Goal: Find specific fact: Find contact information

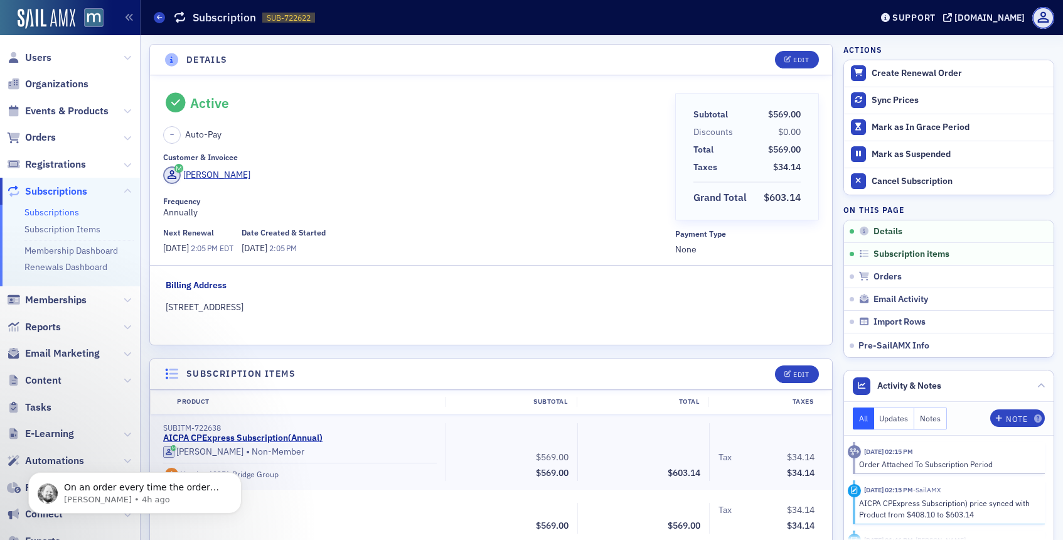
scroll to position [3, 0]
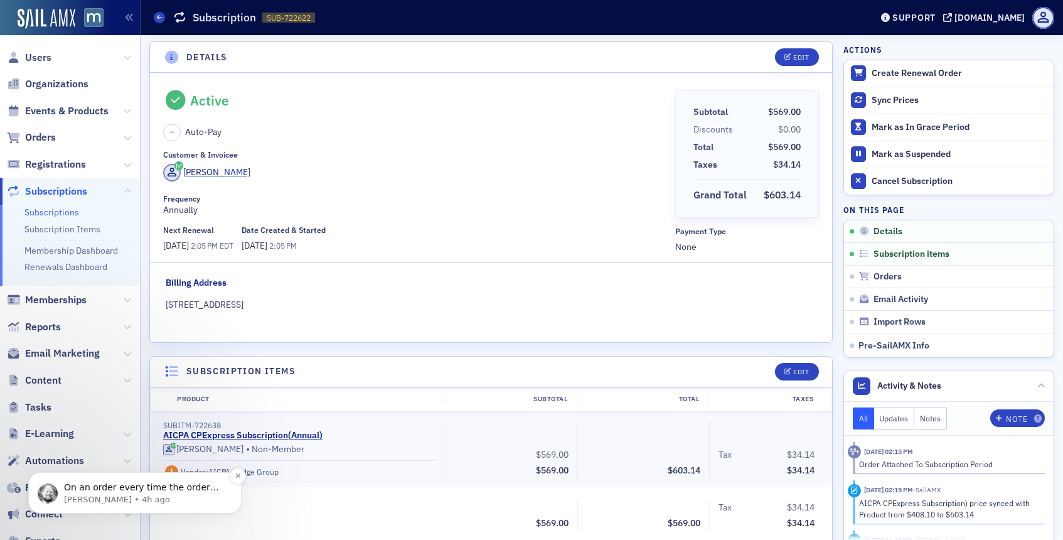
click at [133, 501] on p "[PERSON_NAME] • 4h ago" at bounding box center [145, 499] width 162 height 11
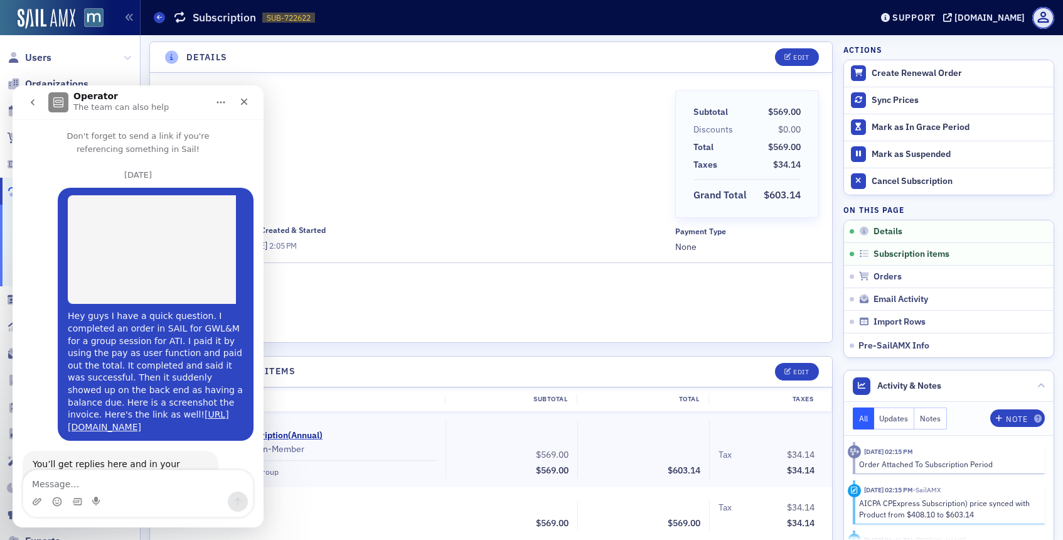
scroll to position [688, 0]
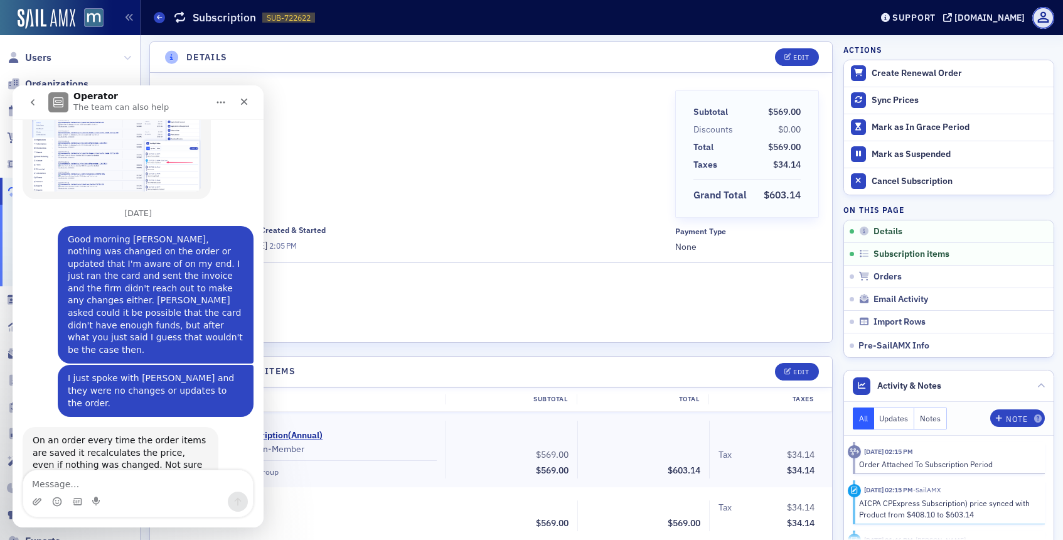
click at [68, 484] on textarea "Message…" at bounding box center [138, 480] width 230 height 21
click at [43, 484] on textarea "I apreciate you good man as always!" at bounding box center [138, 480] width 230 height 21
click at [194, 484] on textarea "I appreciate you good man as always!" at bounding box center [138, 480] width 230 height 21
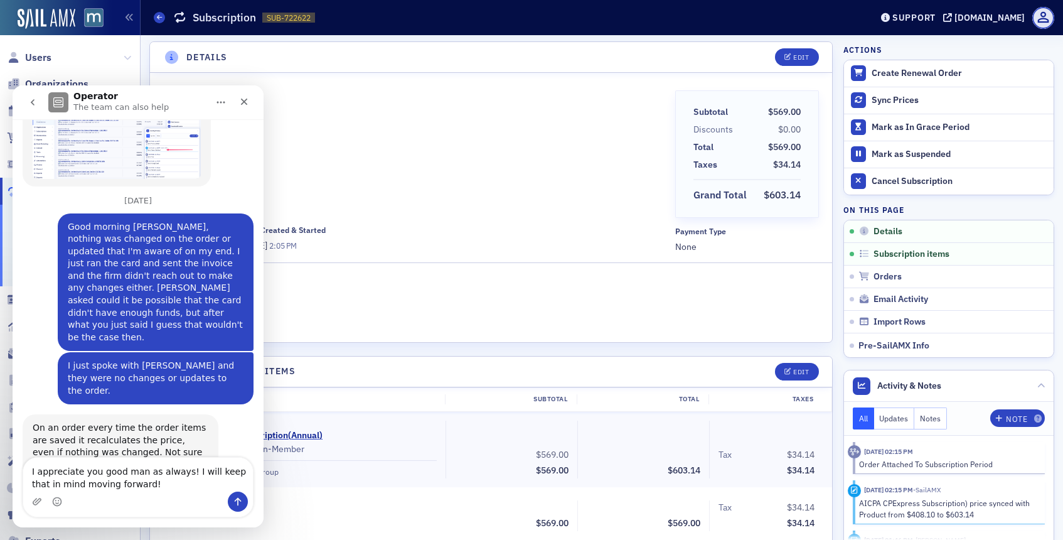
type textarea "I appreciate you good man as always! I will keep that in mind moving forward!"
click at [235, 500] on icon "Send a message…" at bounding box center [238, 502] width 7 height 8
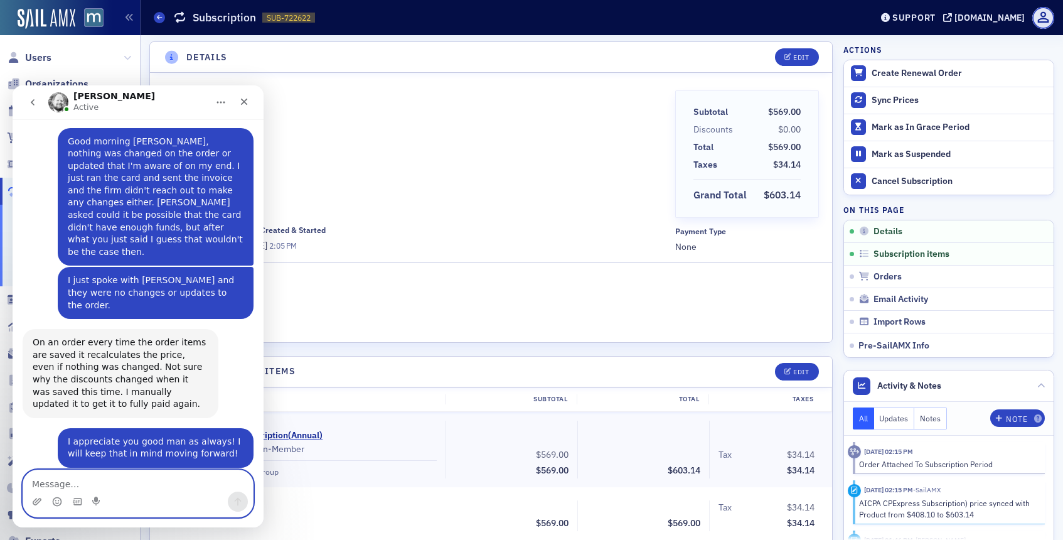
scroll to position [787, 0]
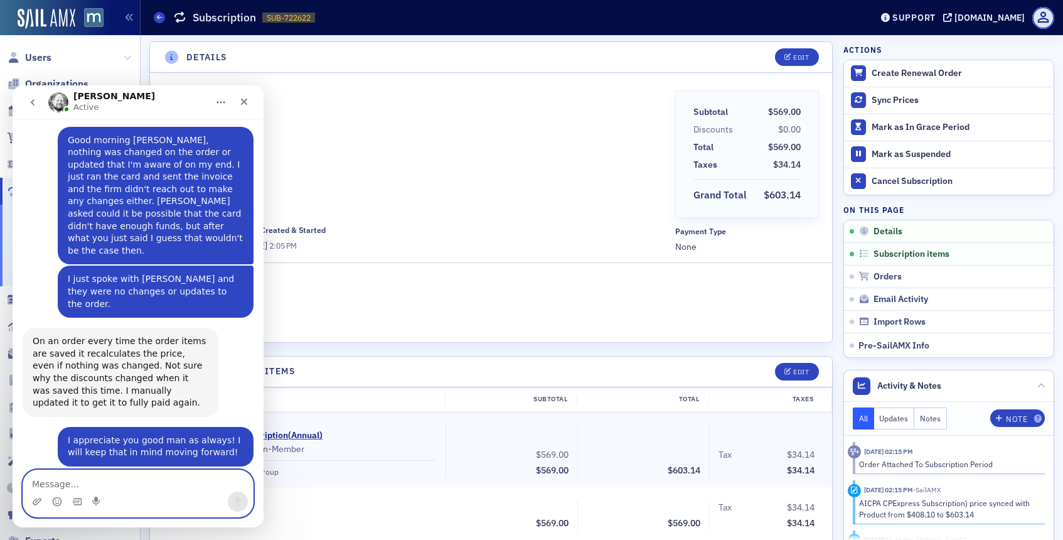
click at [109, 484] on textarea "Message…" at bounding box center [138, 480] width 230 height 21
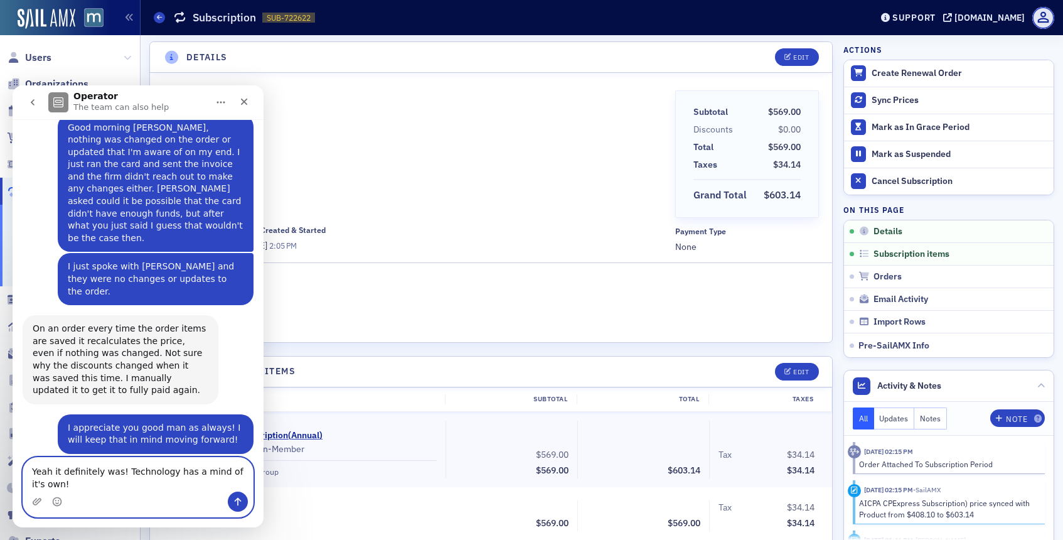
click at [173, 475] on textarea "Yeah it definitely was! Technology has a mind of it's own!" at bounding box center [138, 474] width 230 height 34
click at [133, 485] on textarea "Yeah it definitely was! Technology has a mind of it's own!" at bounding box center [138, 474] width 230 height 34
type textarea "Yeah it definitely was! Technology has a mind of it's own! You have a good one …"
click at [240, 494] on button "Send a message…" at bounding box center [238, 501] width 20 height 20
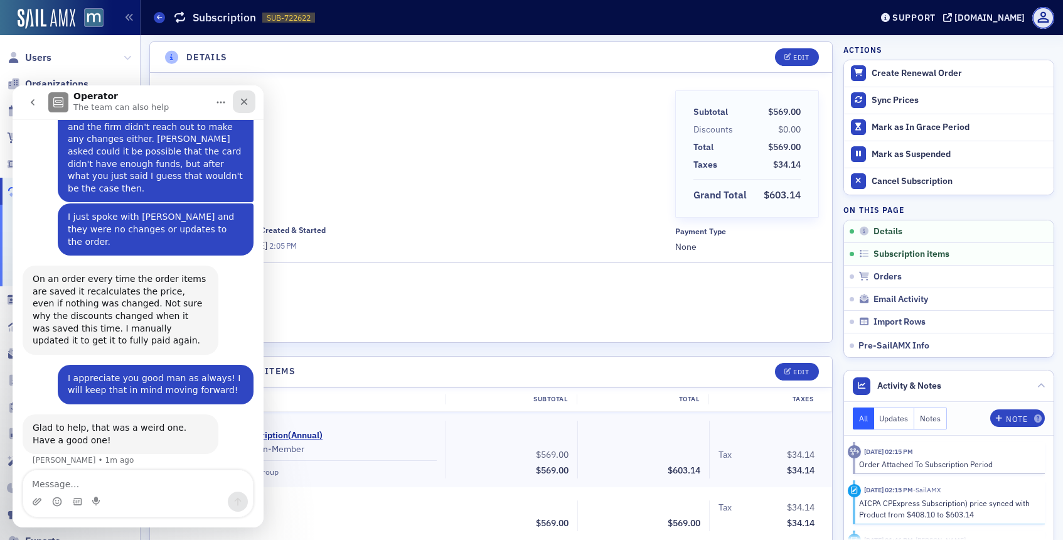
click at [253, 104] on div "Close" at bounding box center [244, 101] width 23 height 23
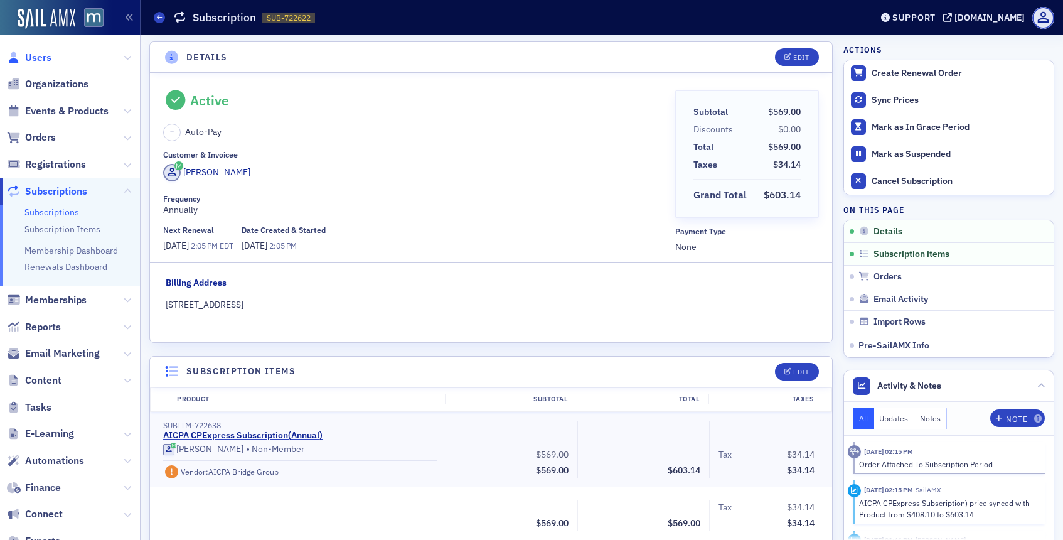
click at [48, 53] on span "Users" at bounding box center [38, 58] width 26 height 14
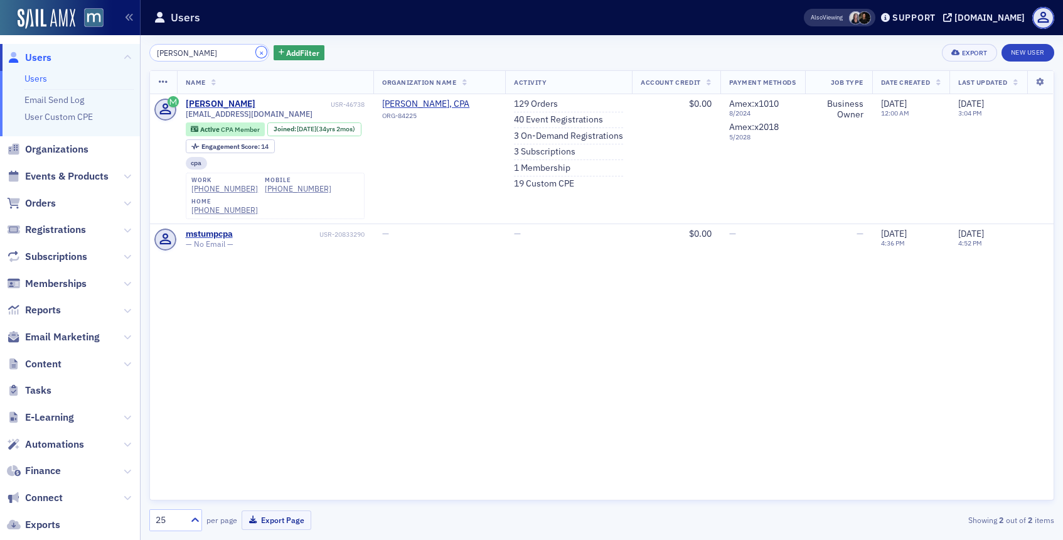
click at [256, 56] on button "×" at bounding box center [261, 51] width 11 height 11
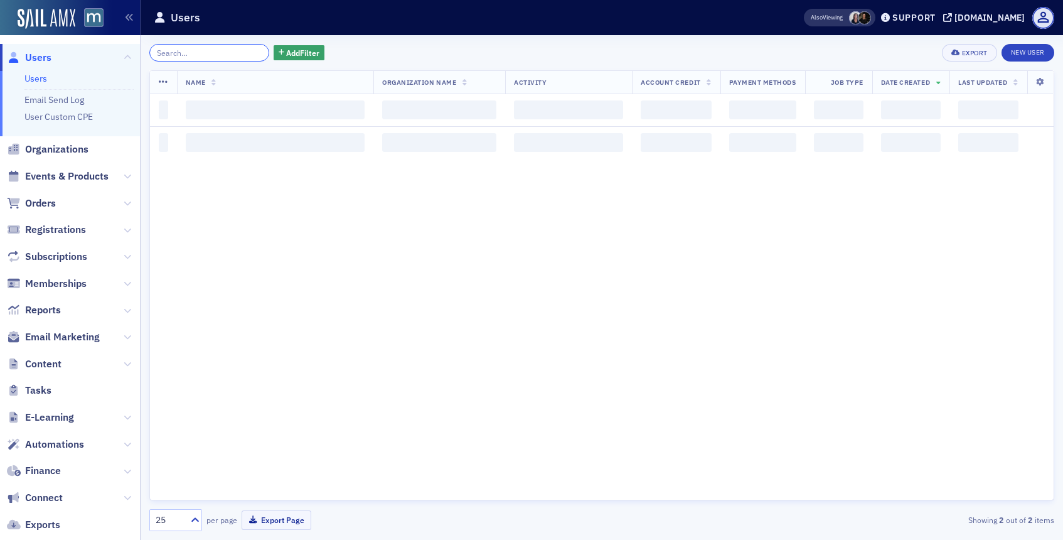
click at [238, 56] on input "search" at bounding box center [209, 53] width 120 height 18
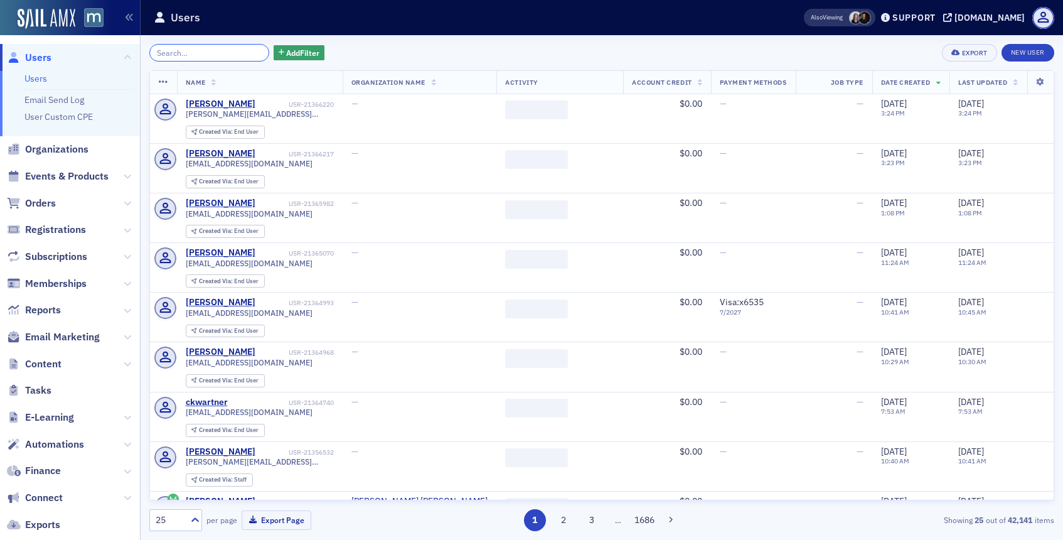
paste input "[PERSON_NAME]"
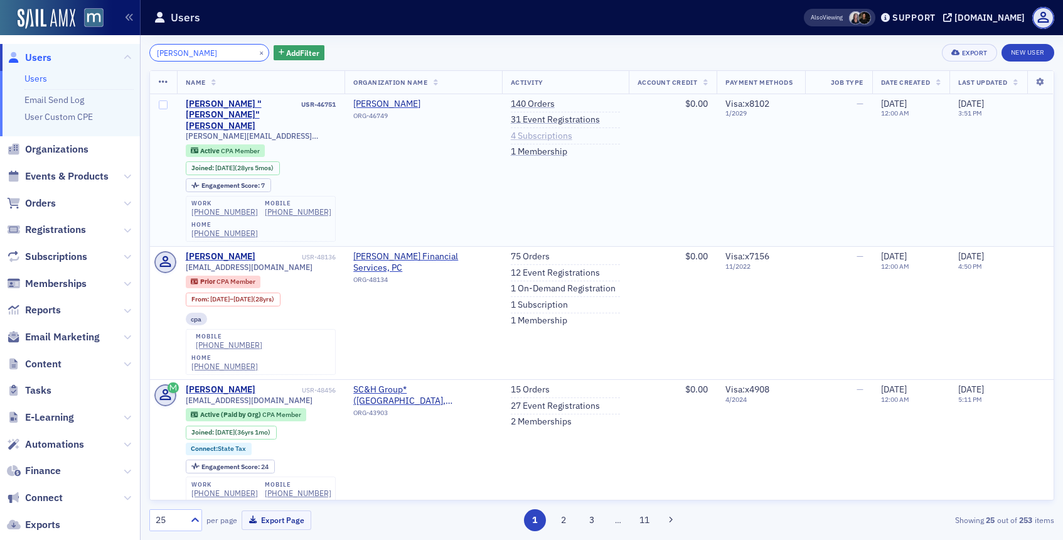
type input "[PERSON_NAME]"
click at [523, 134] on link "4 Subscriptions" at bounding box center [541, 136] width 61 height 11
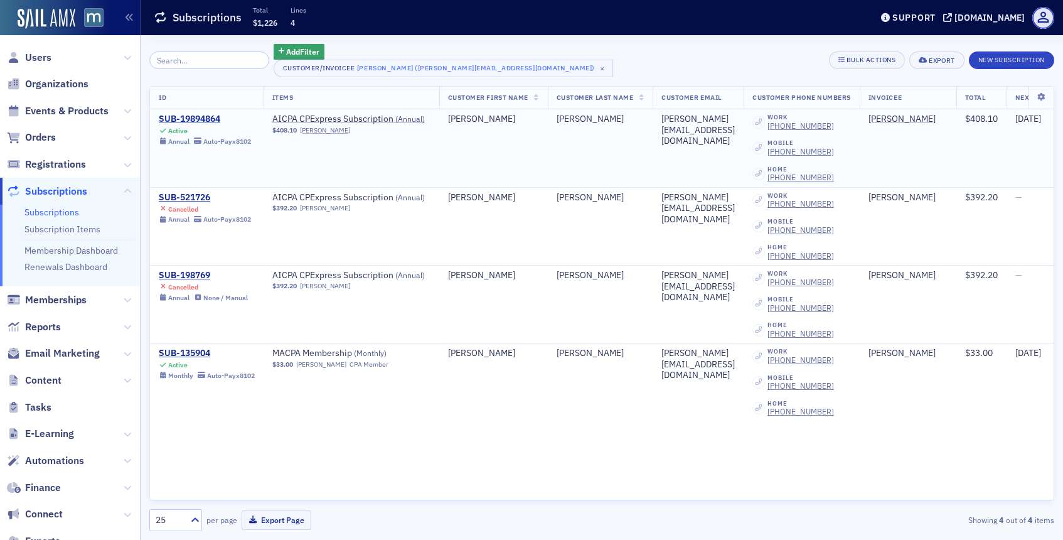
click at [209, 121] on div "SUB-19894864" at bounding box center [205, 119] width 92 height 11
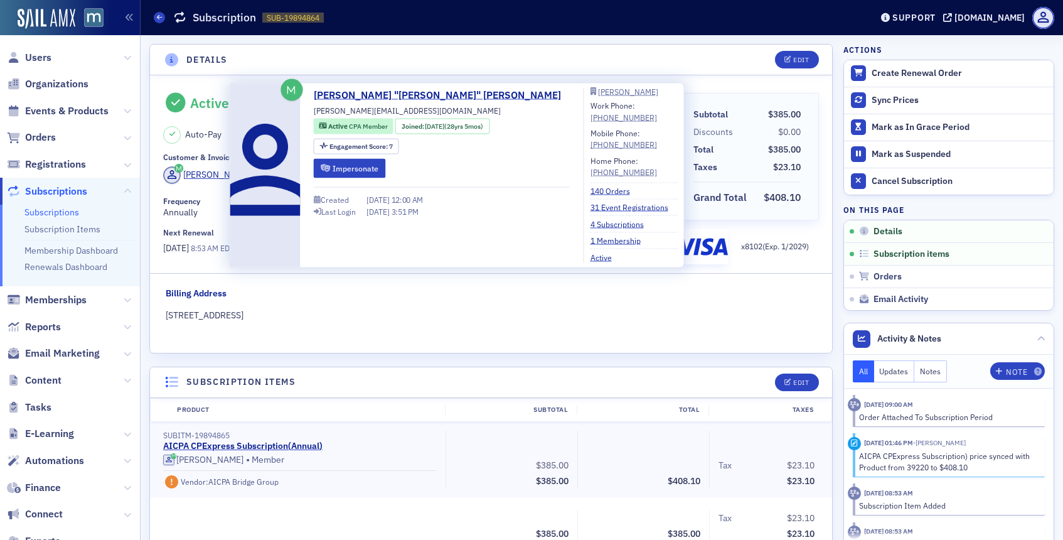
click at [348, 109] on span "[PERSON_NAME][EMAIL_ADDRESS][DOMAIN_NAME]" at bounding box center [407, 110] width 187 height 11
copy div "[PERSON_NAME][EMAIL_ADDRESS][DOMAIN_NAME]"
